Goal: Information Seeking & Learning: Learn about a topic

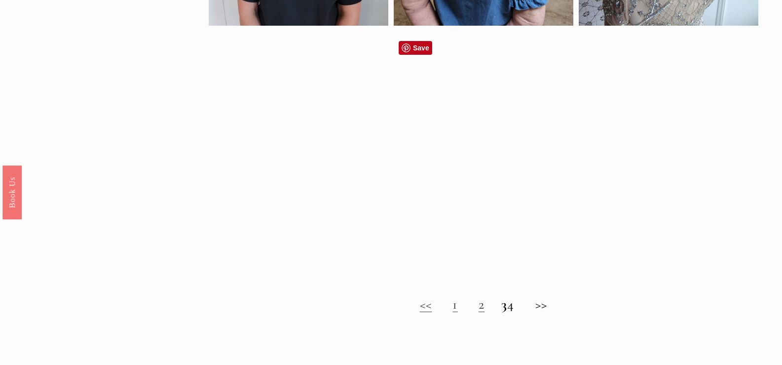
scroll to position [750, 0]
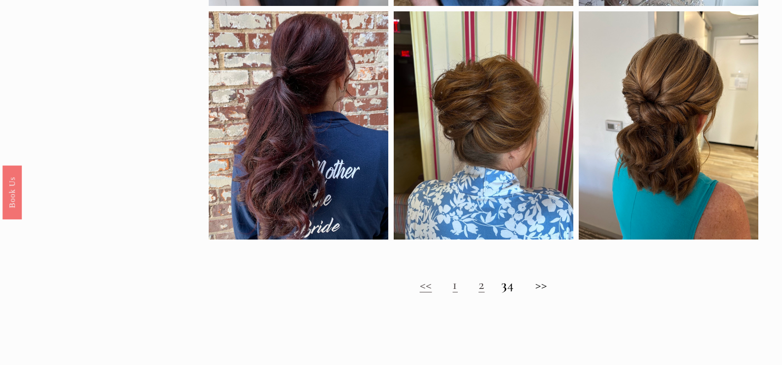
click at [479, 292] on link "2" at bounding box center [482, 284] width 6 height 17
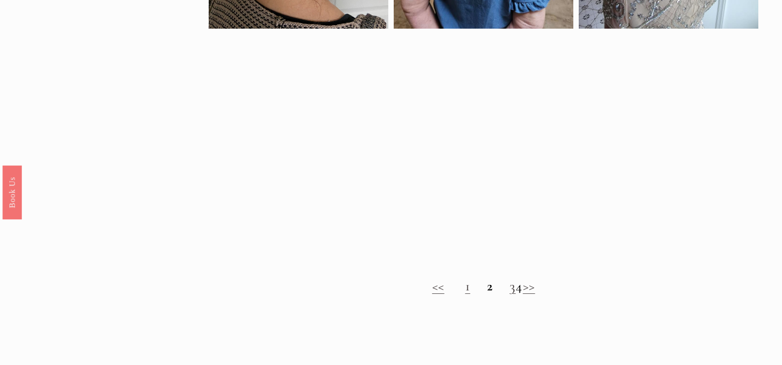
scroll to position [809, 0]
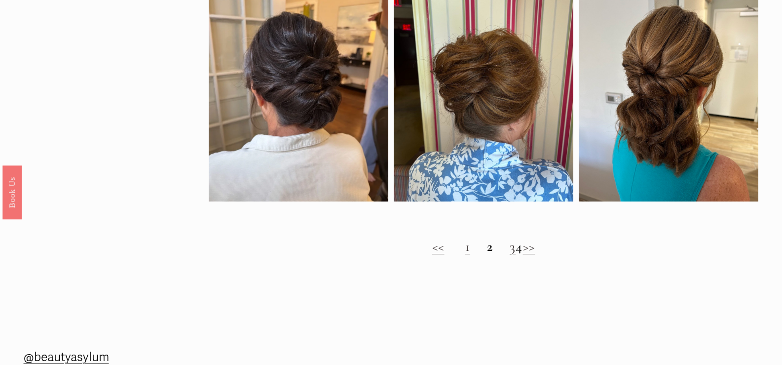
click at [510, 255] on link "3" at bounding box center [513, 246] width 6 height 17
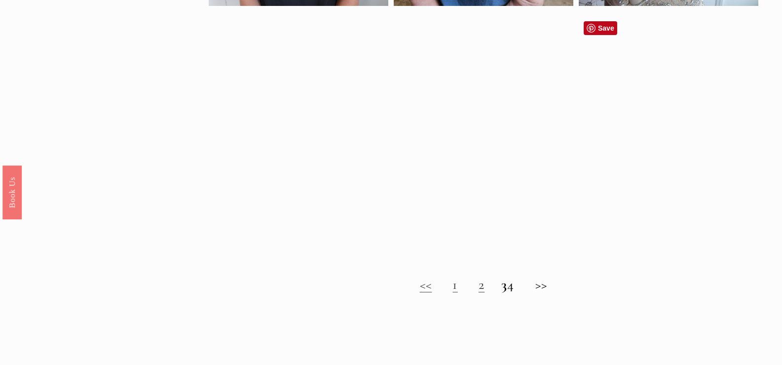
scroll to position [790, 0]
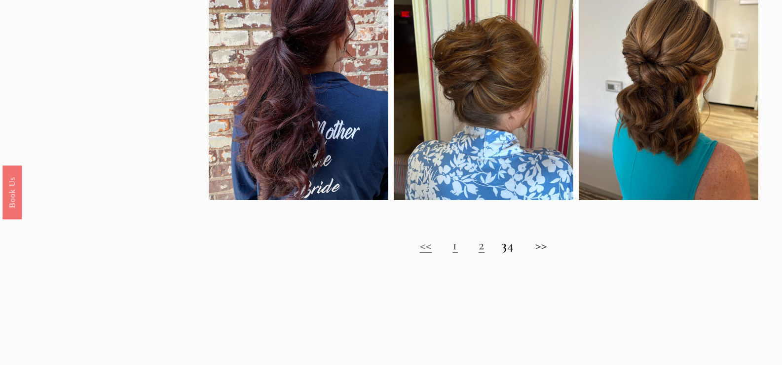
click at [501, 253] on strong "3" at bounding box center [504, 244] width 6 height 17
click at [521, 253] on h2 "<< 1 2 3 4 >>" at bounding box center [484, 245] width 550 height 16
click at [550, 251] on h2 "<< 1 2 3 4 >>" at bounding box center [484, 245] width 550 height 16
